Goal: Task Accomplishment & Management: Use online tool/utility

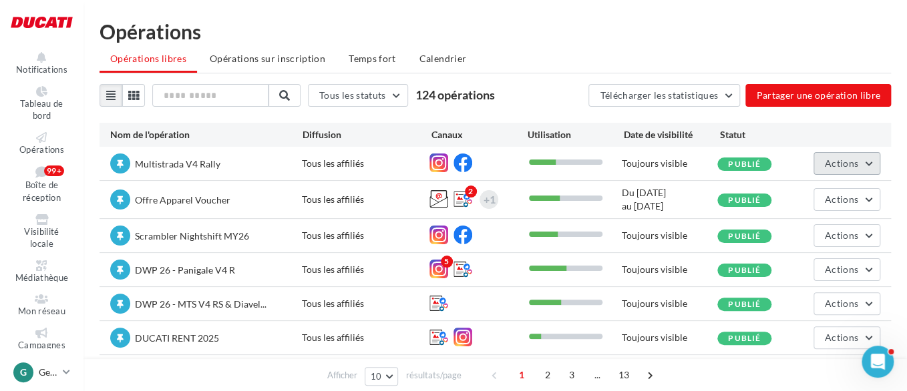
click at [857, 162] on span "Actions" at bounding box center [841, 163] width 33 height 11
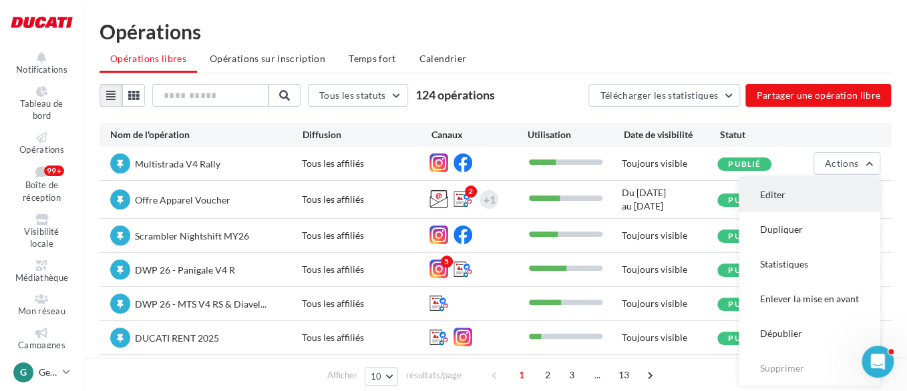
click at [826, 188] on button "Editer" at bounding box center [809, 195] width 142 height 35
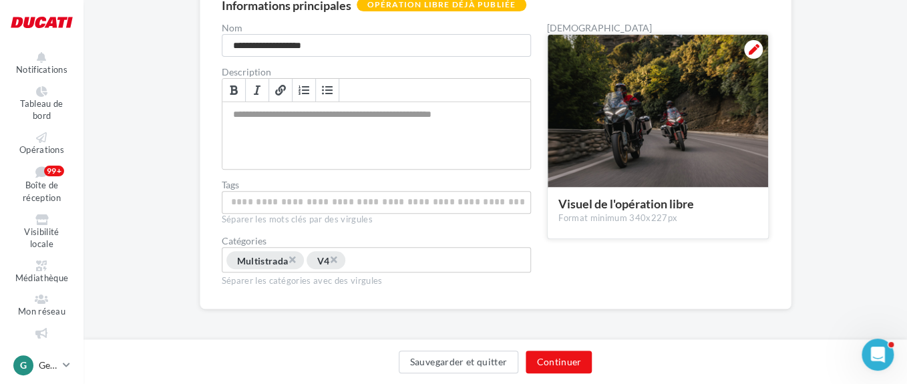
scroll to position [139, 0]
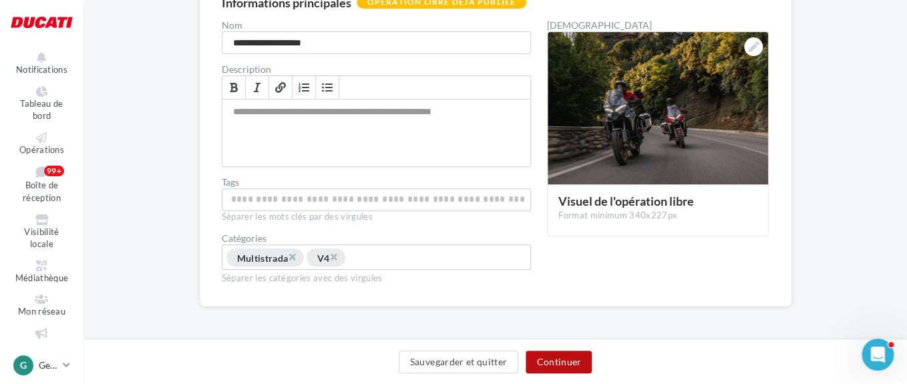
click at [583, 354] on button "Continuer" at bounding box center [558, 362] width 66 height 23
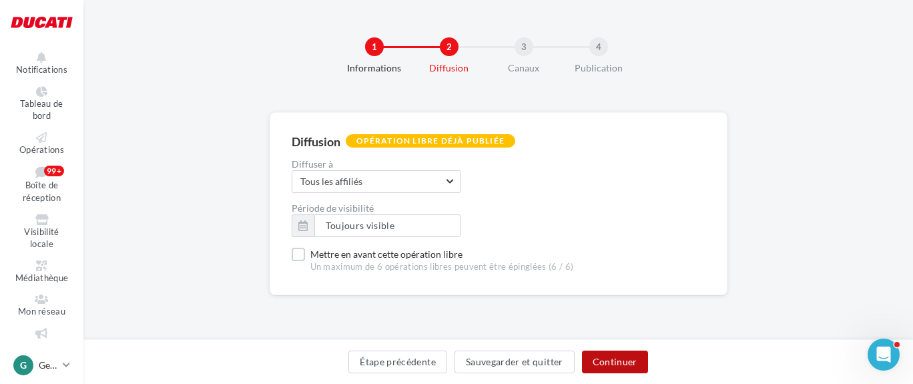
click at [644, 359] on button "Continuer" at bounding box center [615, 362] width 66 height 23
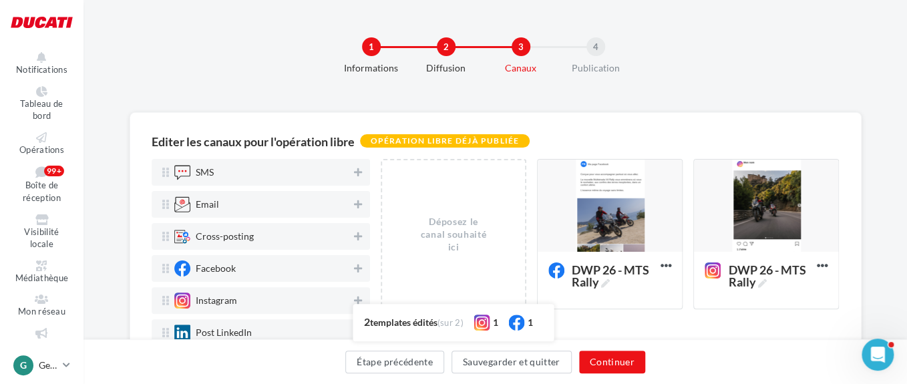
scroll to position [183, 0]
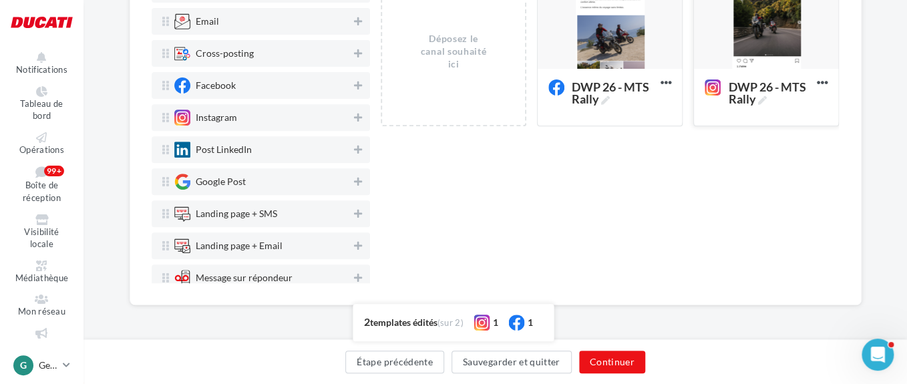
click at [761, 43] on div at bounding box center [766, 23] width 144 height 93
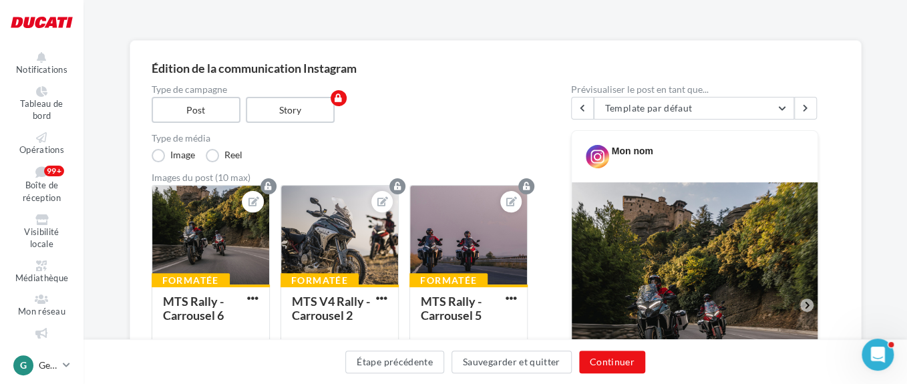
scroll to position [49, 0]
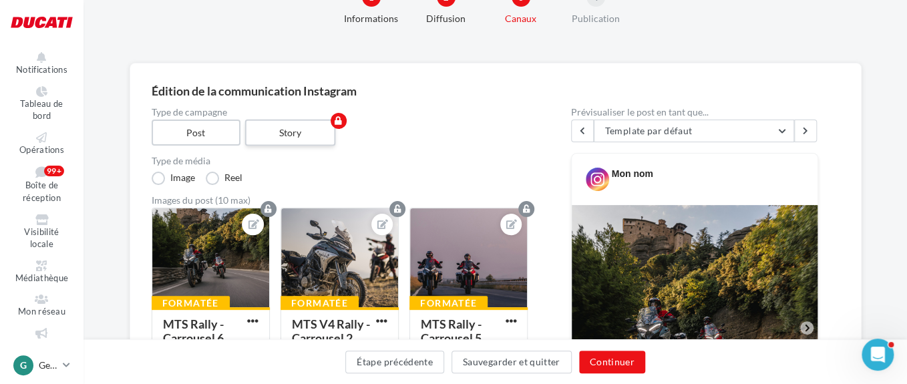
click at [304, 140] on label "Story" at bounding box center [289, 133] width 91 height 27
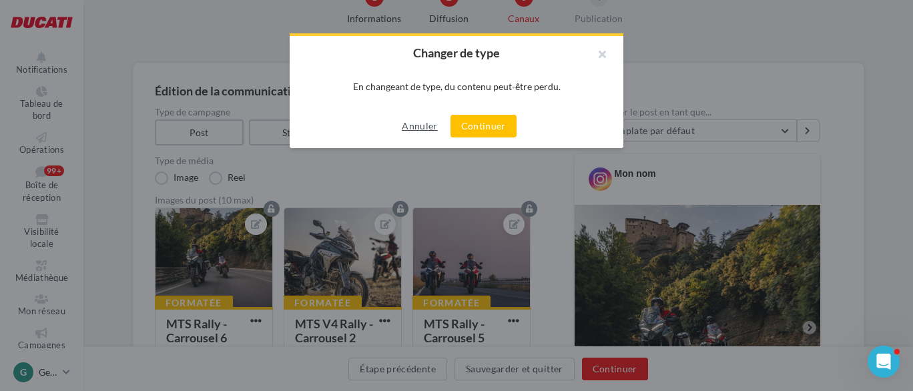
click at [409, 128] on button "Annuler" at bounding box center [420, 126] width 46 height 16
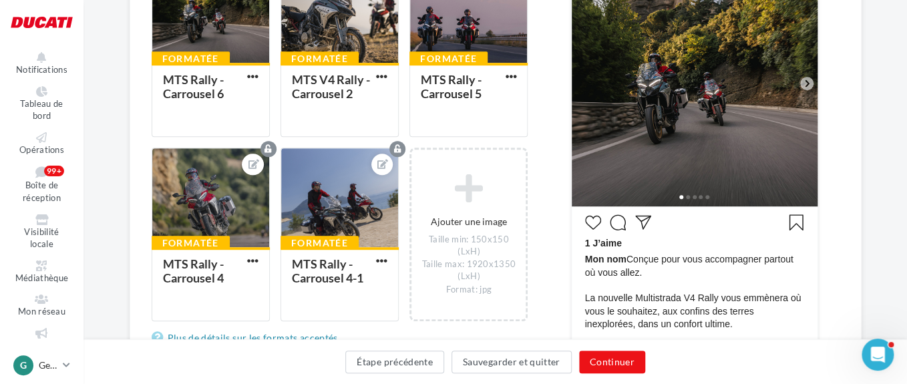
scroll to position [316, 0]
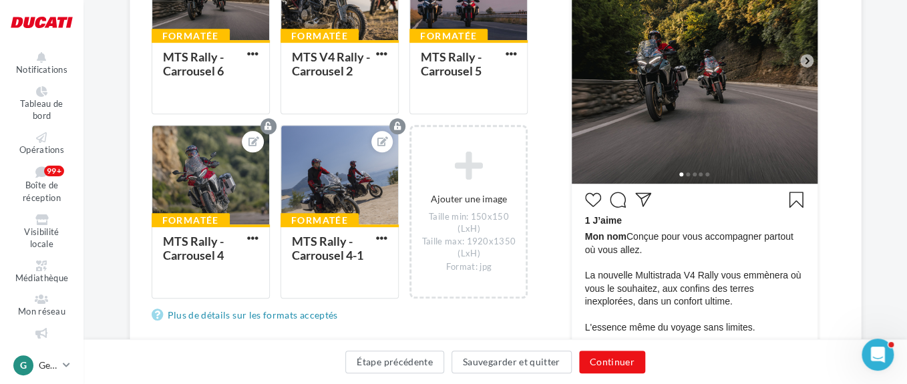
click at [812, 58] on icon at bounding box center [807, 61] width 12 height 12
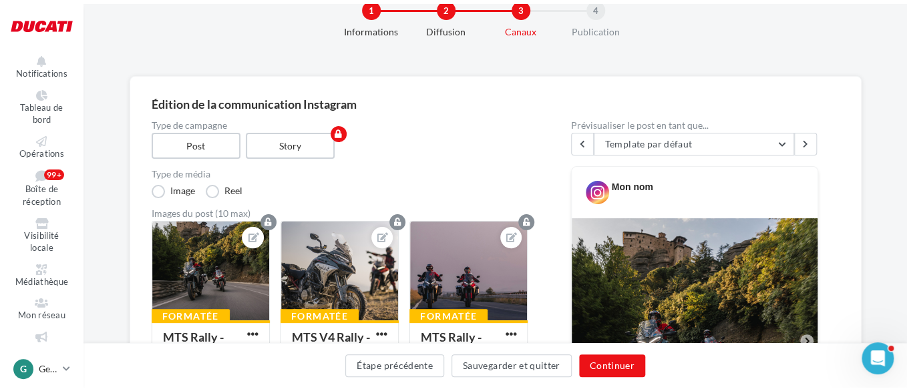
scroll to position [0, 0]
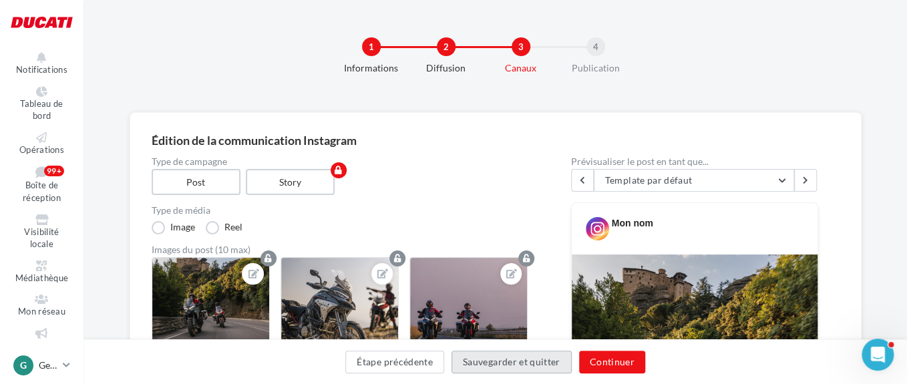
click at [493, 367] on button "Sauvegarder et quitter" at bounding box center [511, 362] width 120 height 23
